Goal: Information Seeking & Learning: Learn about a topic

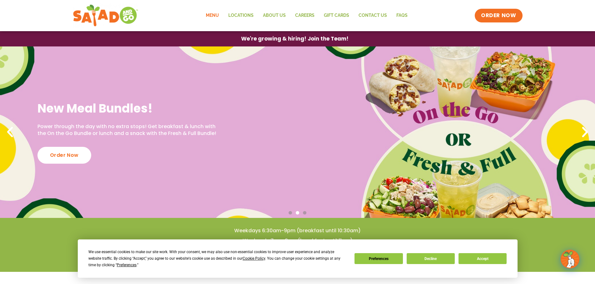
click at [214, 16] on link "Menu" at bounding box center [212, 15] width 22 height 14
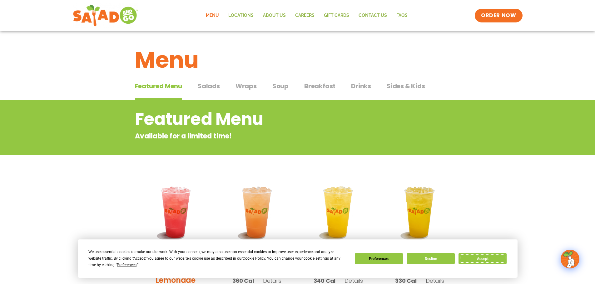
click at [479, 259] on button "Accept" at bounding box center [482, 258] width 48 height 11
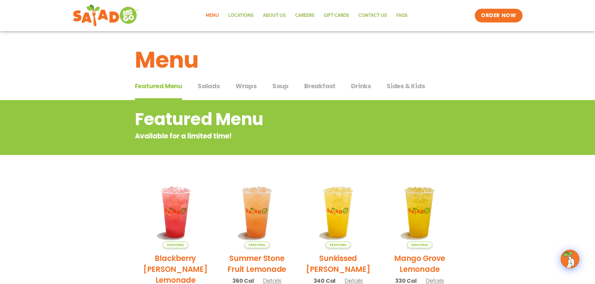
scroll to position [31, 0]
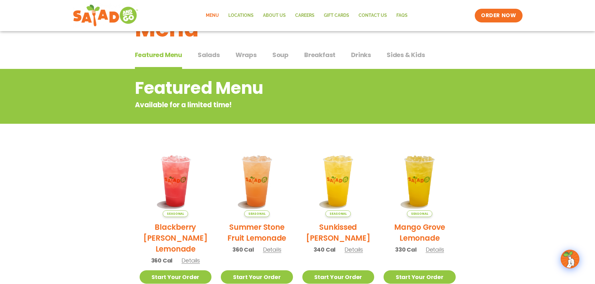
click at [205, 55] on span "Salads" at bounding box center [209, 54] width 22 height 9
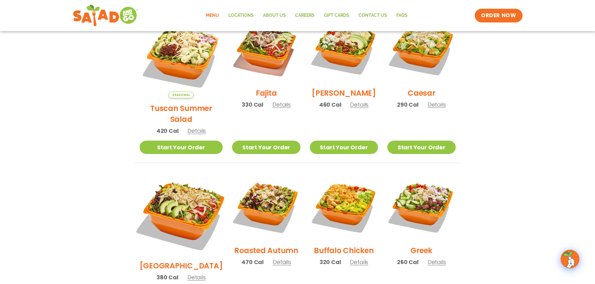
scroll to position [156, 0]
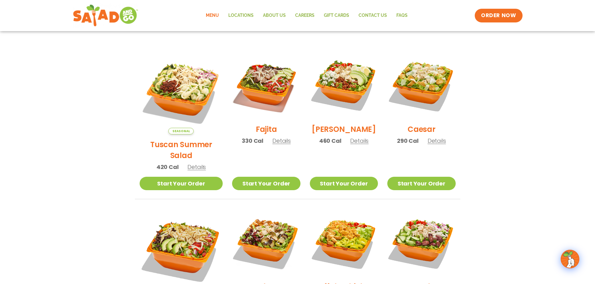
click at [437, 145] on span "Details" at bounding box center [436, 141] width 18 height 8
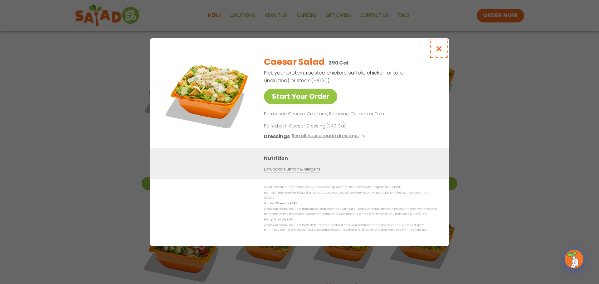
click at [439, 52] on icon "Close modal" at bounding box center [439, 49] width 8 height 7
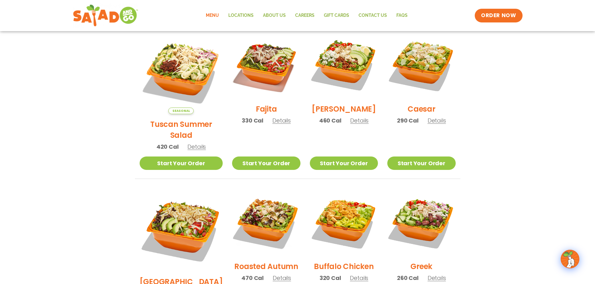
scroll to position [187, 0]
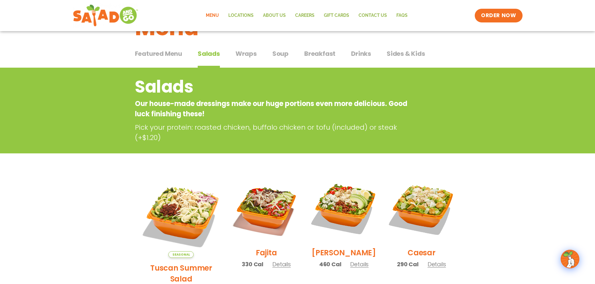
scroll to position [31, 0]
